Goal: Task Accomplishment & Management: Use online tool/utility

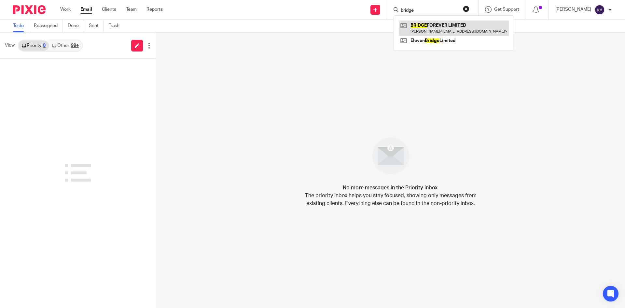
type input "bridge"
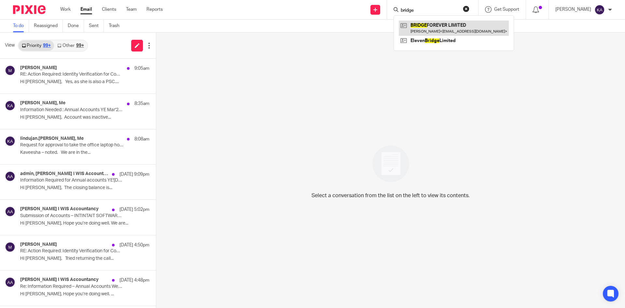
click at [419, 25] on link at bounding box center [454, 28] width 110 height 15
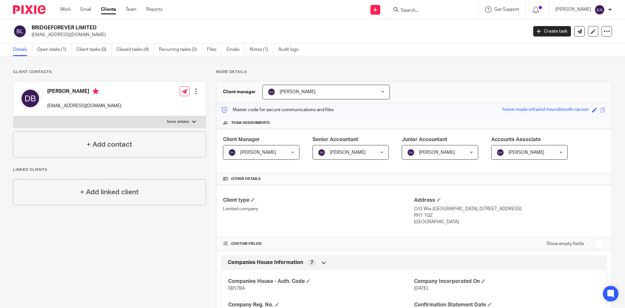
click at [400, 11] on input "Search" at bounding box center [429, 11] width 59 height 6
click at [52, 51] on link "Open tasks (1)" at bounding box center [54, 49] width 35 height 13
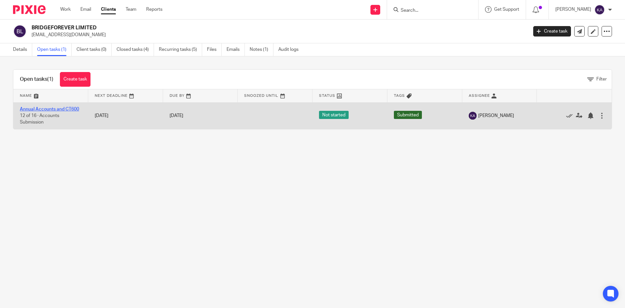
click at [58, 107] on link "Annual Accounts and CT600" at bounding box center [49, 109] width 59 height 5
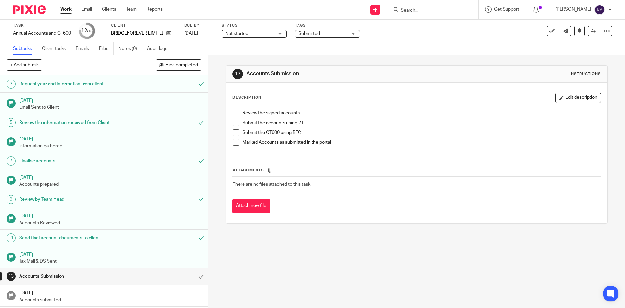
scroll to position [71, 0]
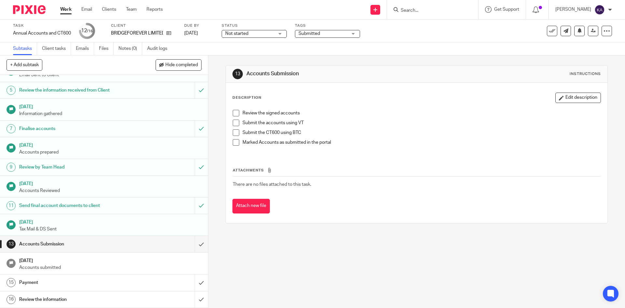
click at [67, 206] on h1 "Send final account documents to client" at bounding box center [75, 206] width 113 height 10
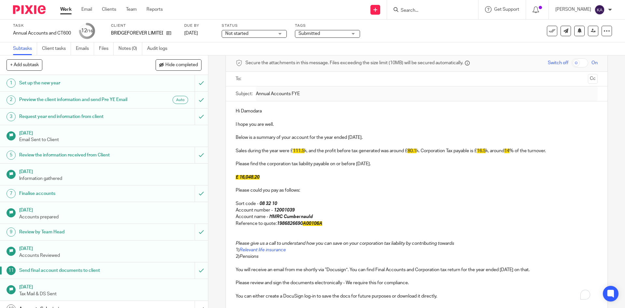
scroll to position [65, 0]
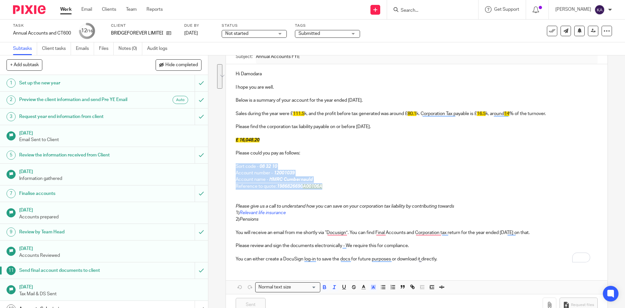
drag, startPoint x: 329, startPoint y: 188, endPoint x: 233, endPoint y: 167, distance: 98.4
click at [233, 167] on div "Hi [PERSON_NAME] I hope you are well. Below is a summary of your account for th…" at bounding box center [416, 165] width 381 height 203
copy div "Sort code - 08 32 10 Account number - 12001039 Account name - HMRC Cumbernauld …"
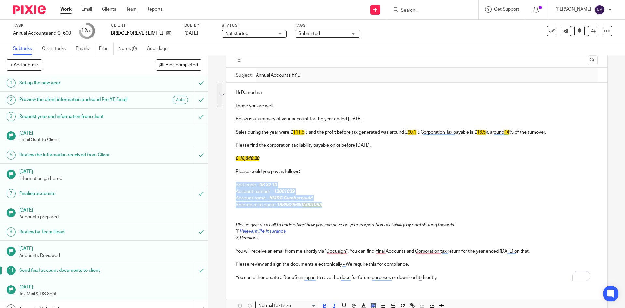
scroll to position [33, 0]
